Goal: Task Accomplishment & Management: Use online tool/utility

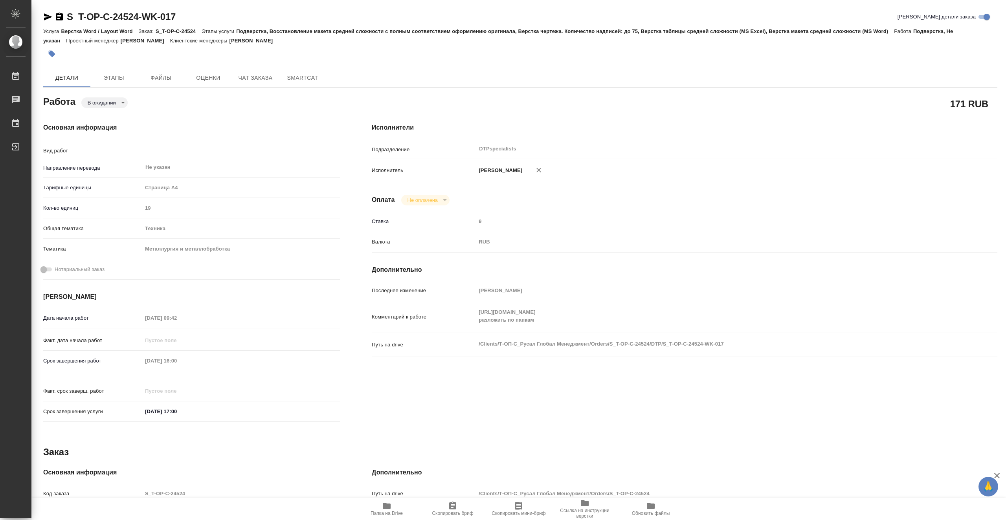
type textarea "x"
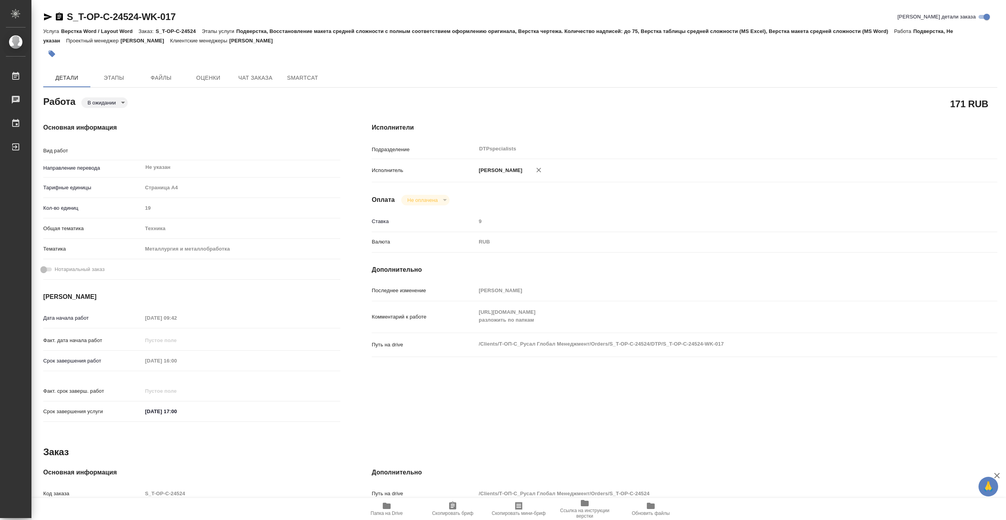
type textarea "x"
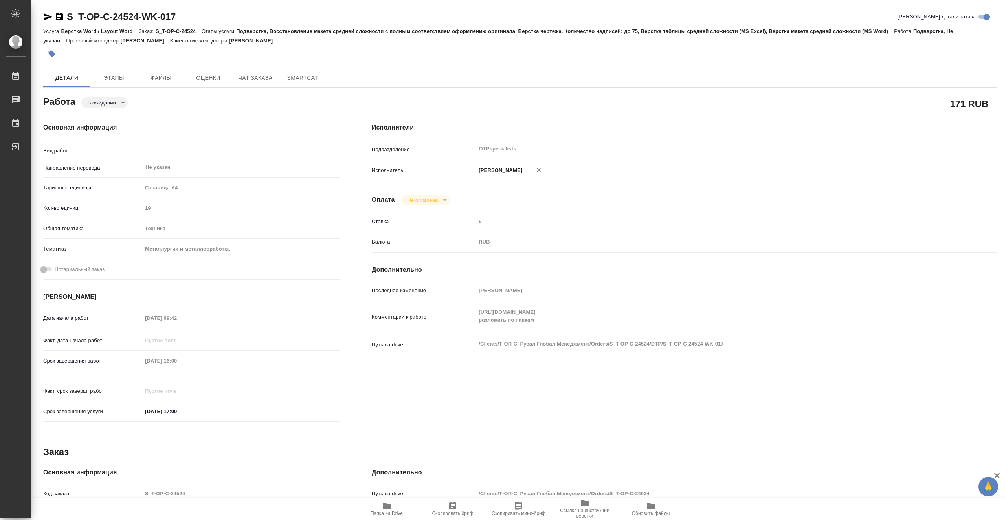
type textarea "x"
type textarea "Подверстка"
type textarea "x"
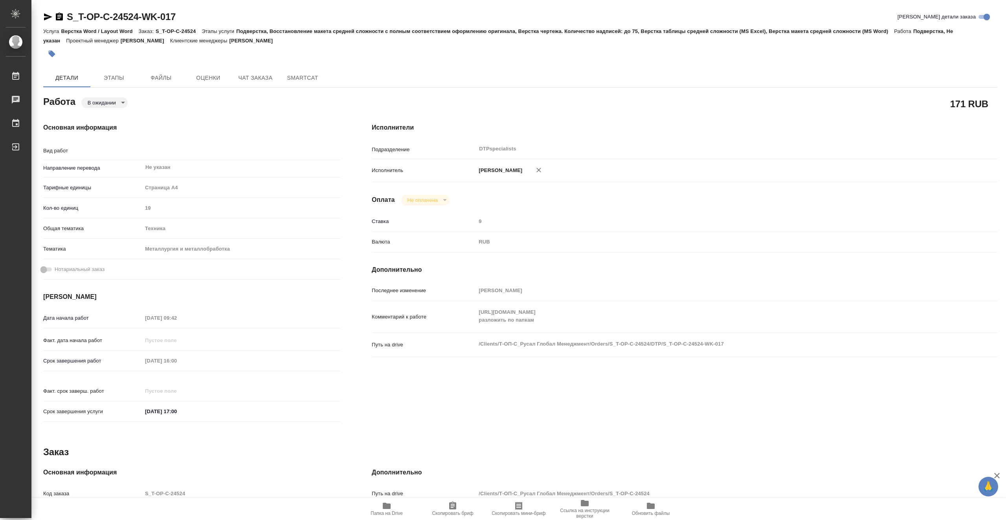
type textarea "x"
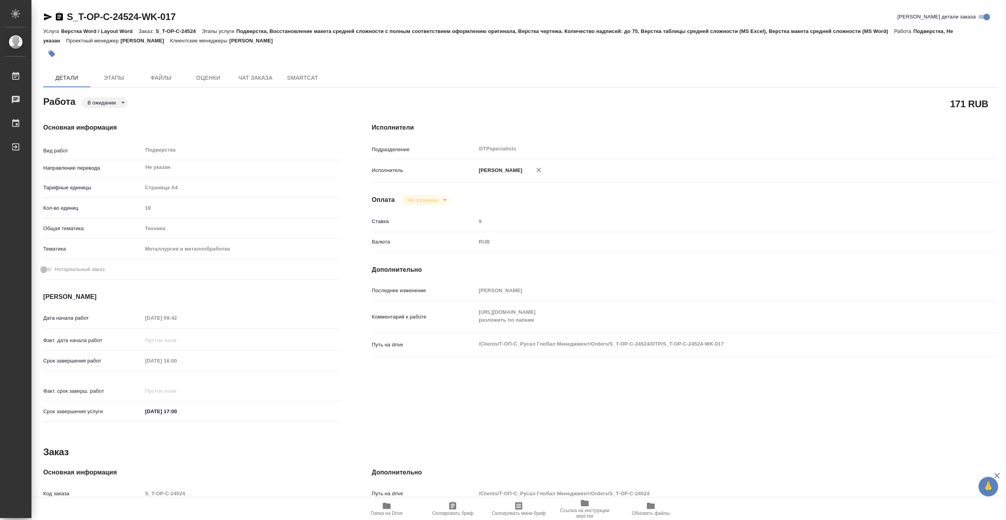
type textarea "x"
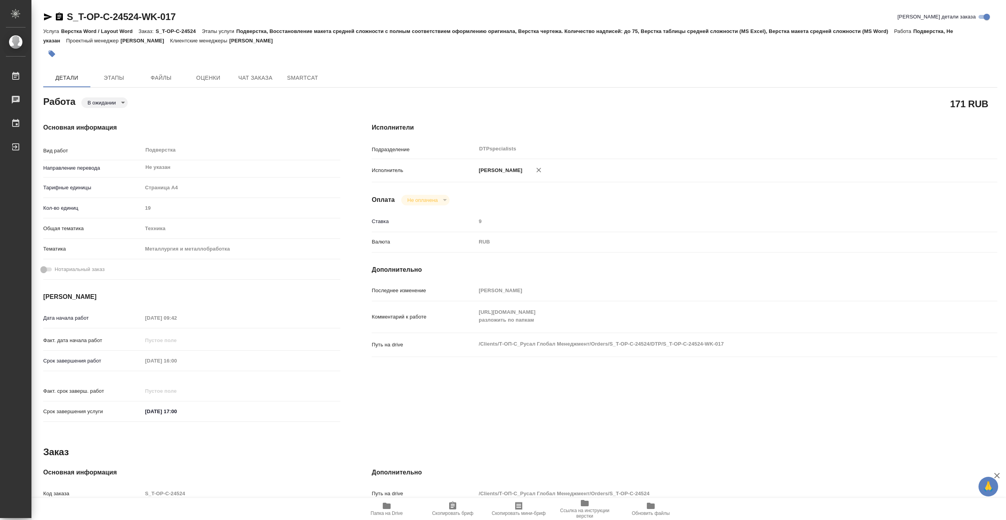
type textarea "x"
